Goal: Information Seeking & Learning: Learn about a topic

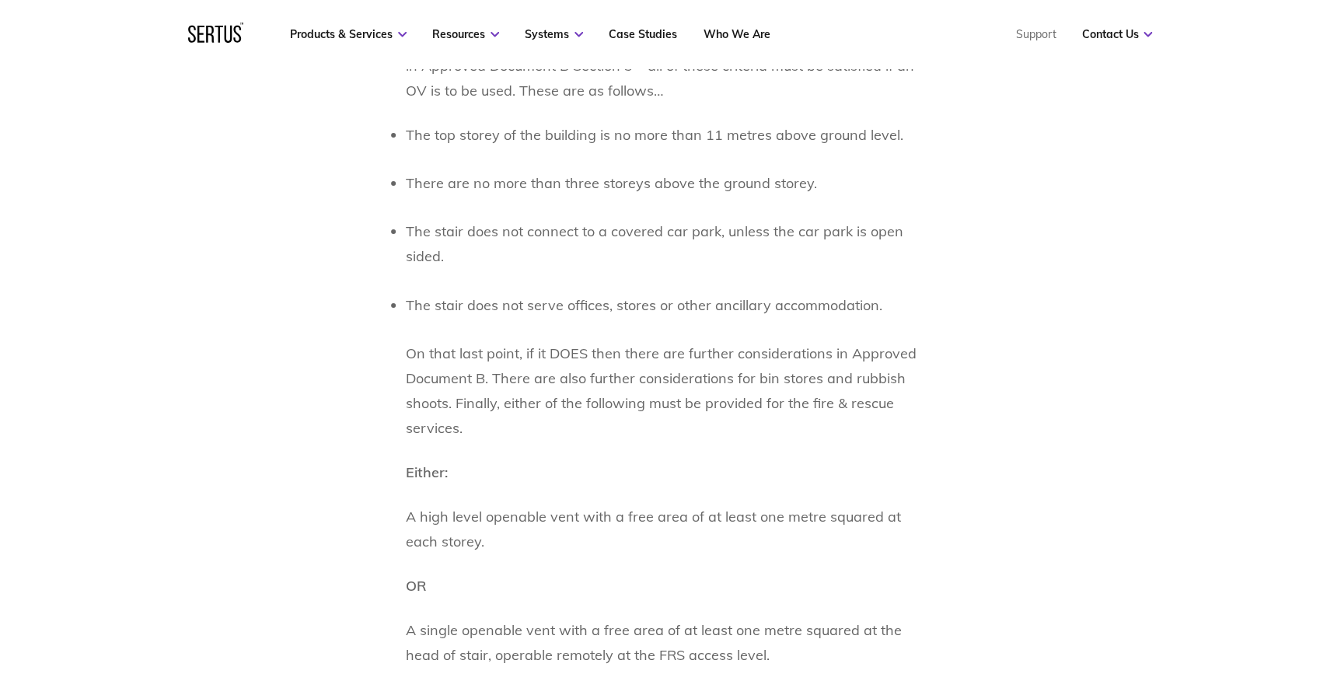
scroll to position [1201, 0]
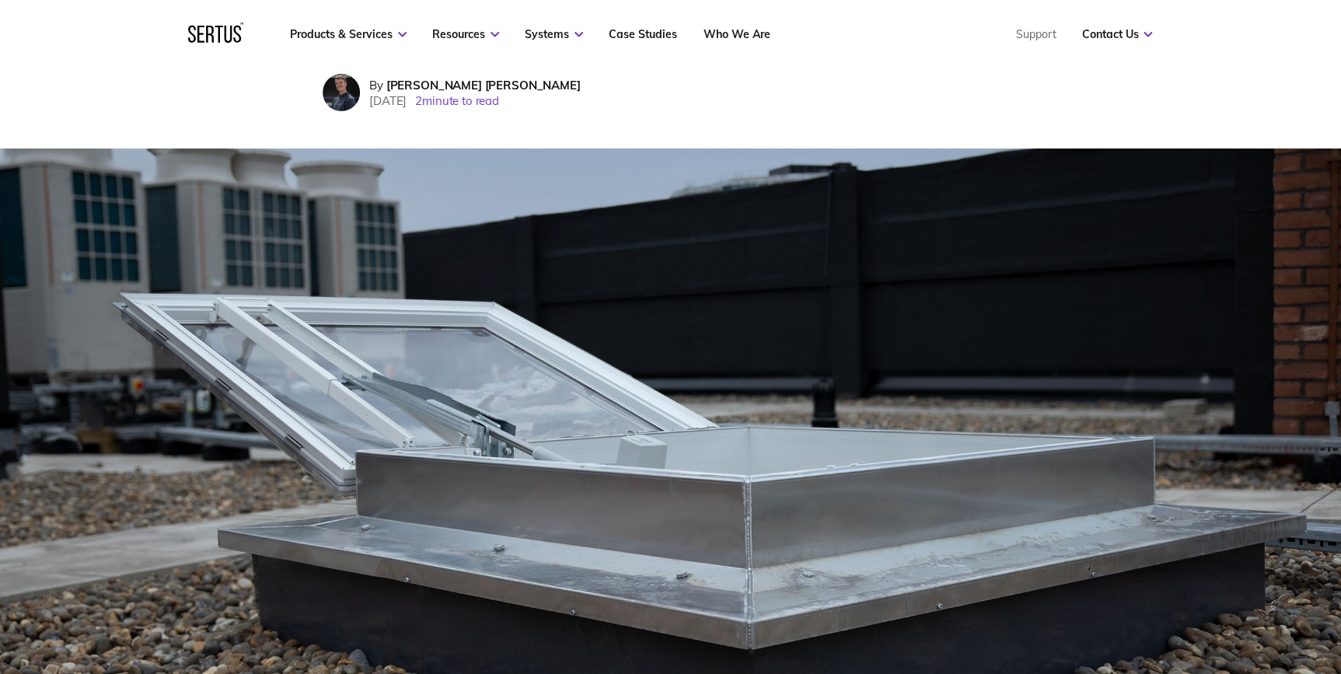
scroll to position [424, 0]
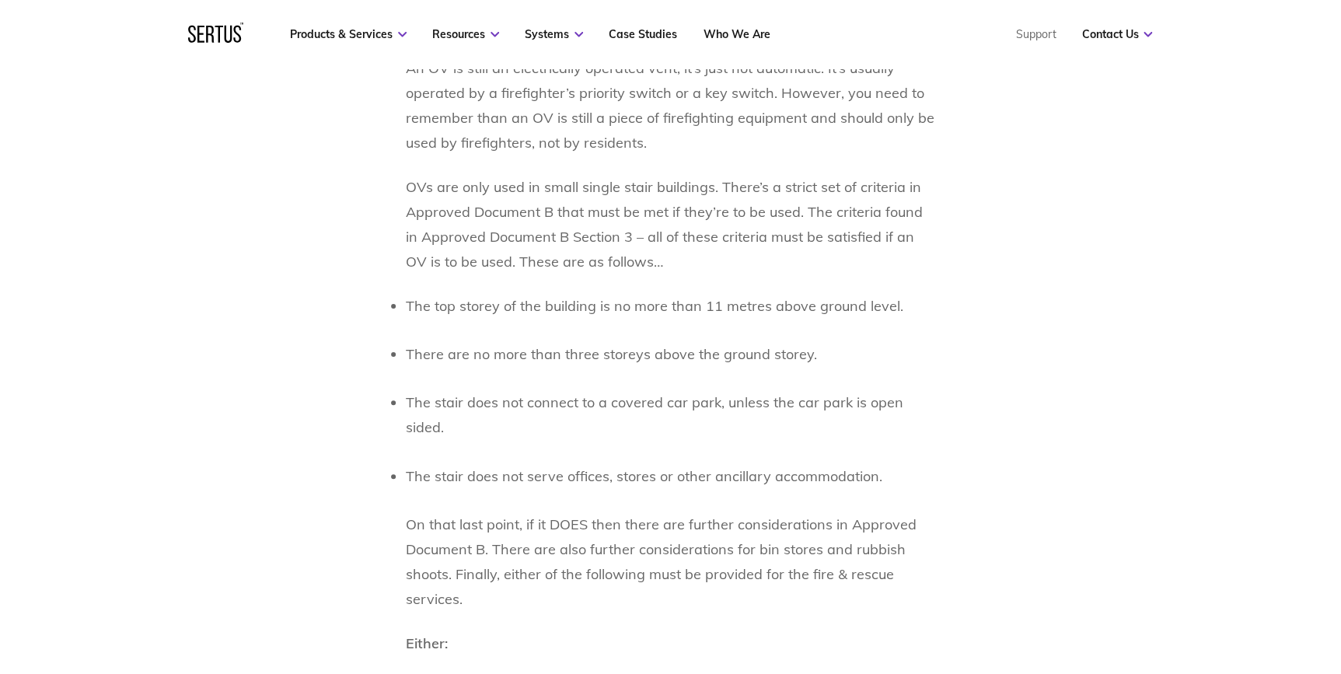
scroll to position [1130, 0]
